Goal: Transaction & Acquisition: Purchase product/service

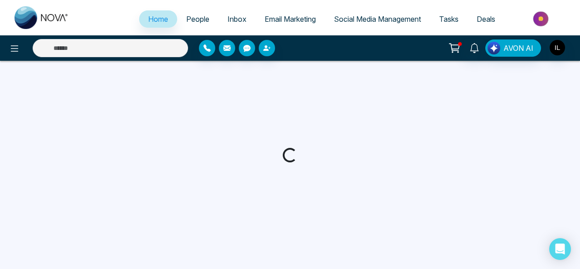
select select "*"
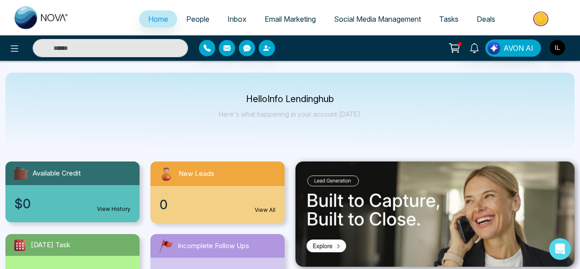
click at [459, 43] on icon at bounding box center [454, 48] width 13 height 13
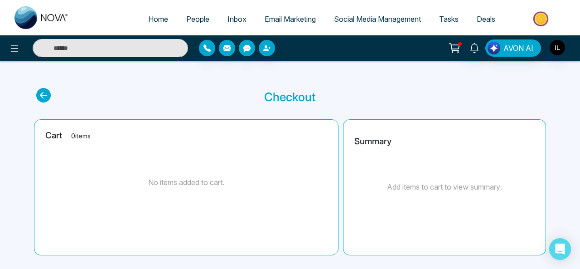
click at [456, 46] on icon at bounding box center [454, 48] width 13 height 13
click at [541, 21] on img at bounding box center [542, 19] width 66 height 20
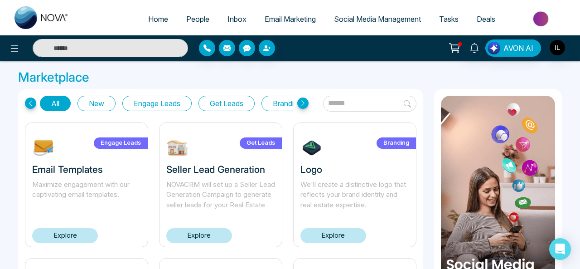
click at [156, 96] on button "Engage Leads" at bounding box center [156, 103] width 69 height 15
